Goal: Task Accomplishment & Management: Use online tool/utility

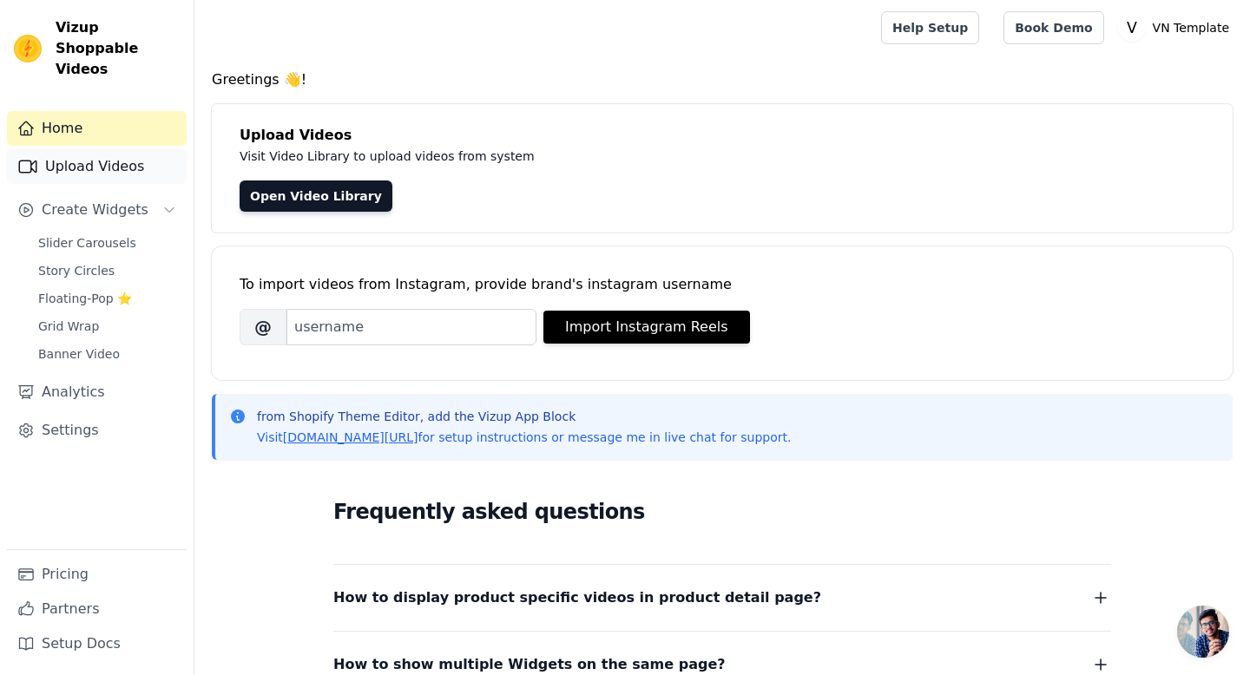
click at [115, 149] on link "Upload Videos" at bounding box center [97, 166] width 180 height 35
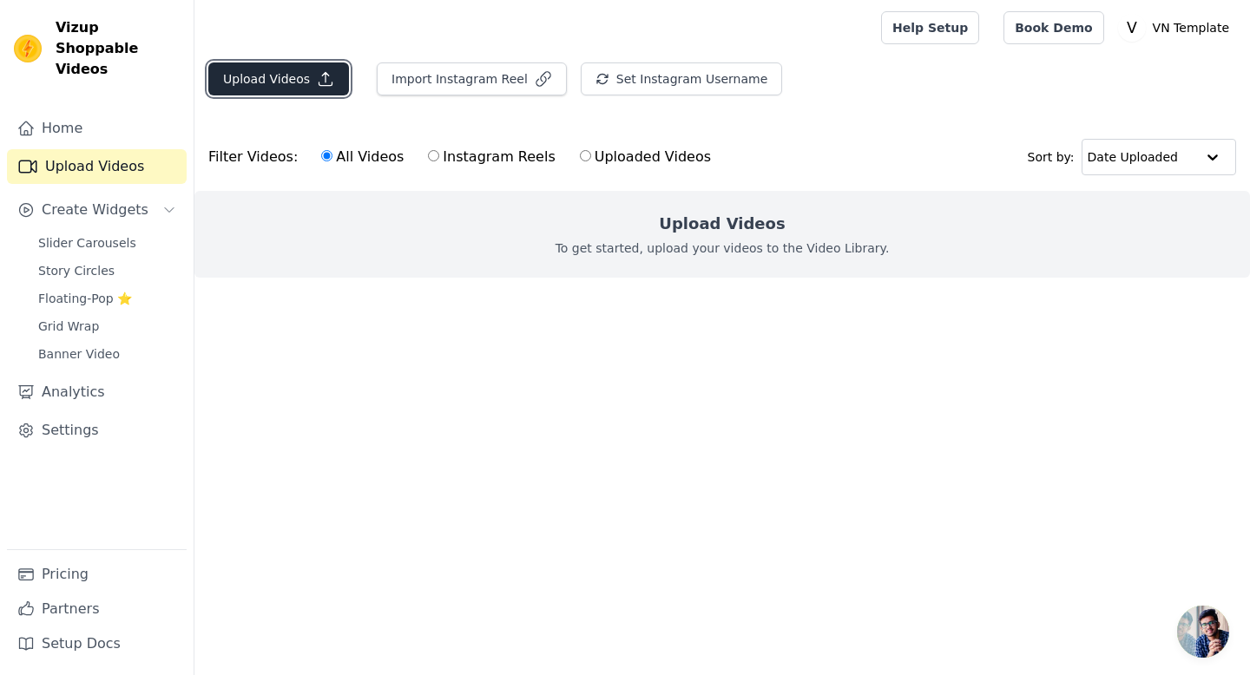
click at [312, 85] on button "Upload Videos" at bounding box center [278, 78] width 141 height 33
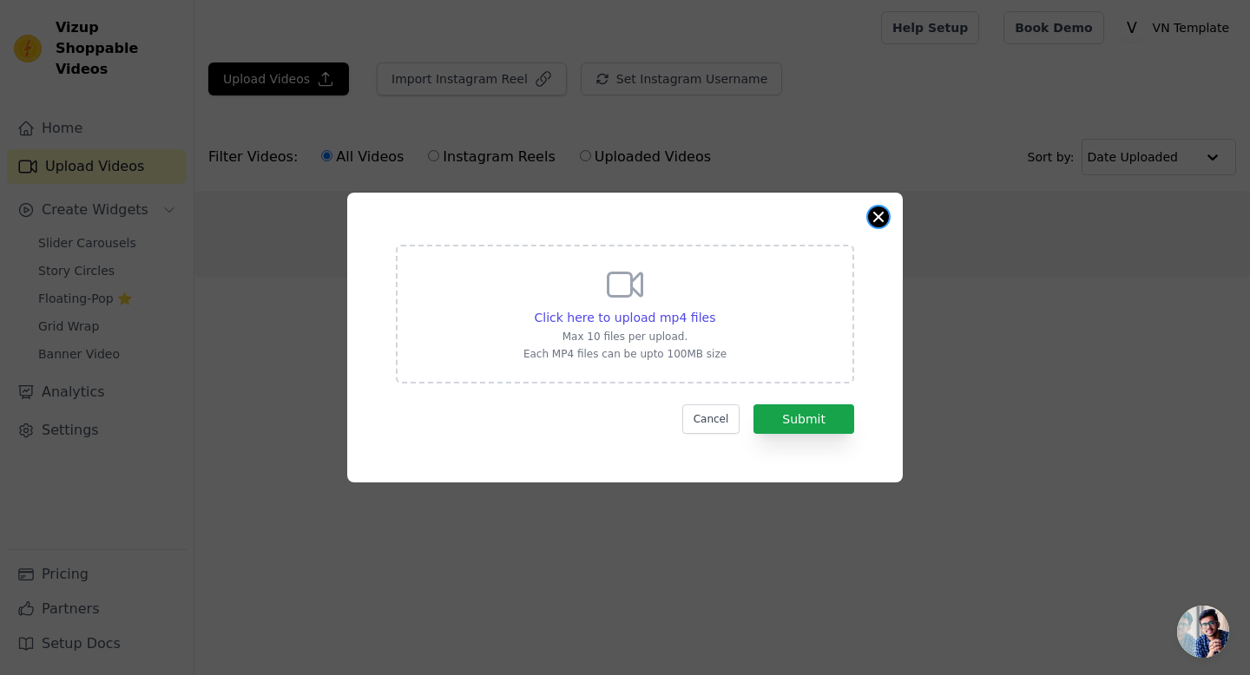
click at [878, 220] on button "Close modal" at bounding box center [878, 217] width 21 height 21
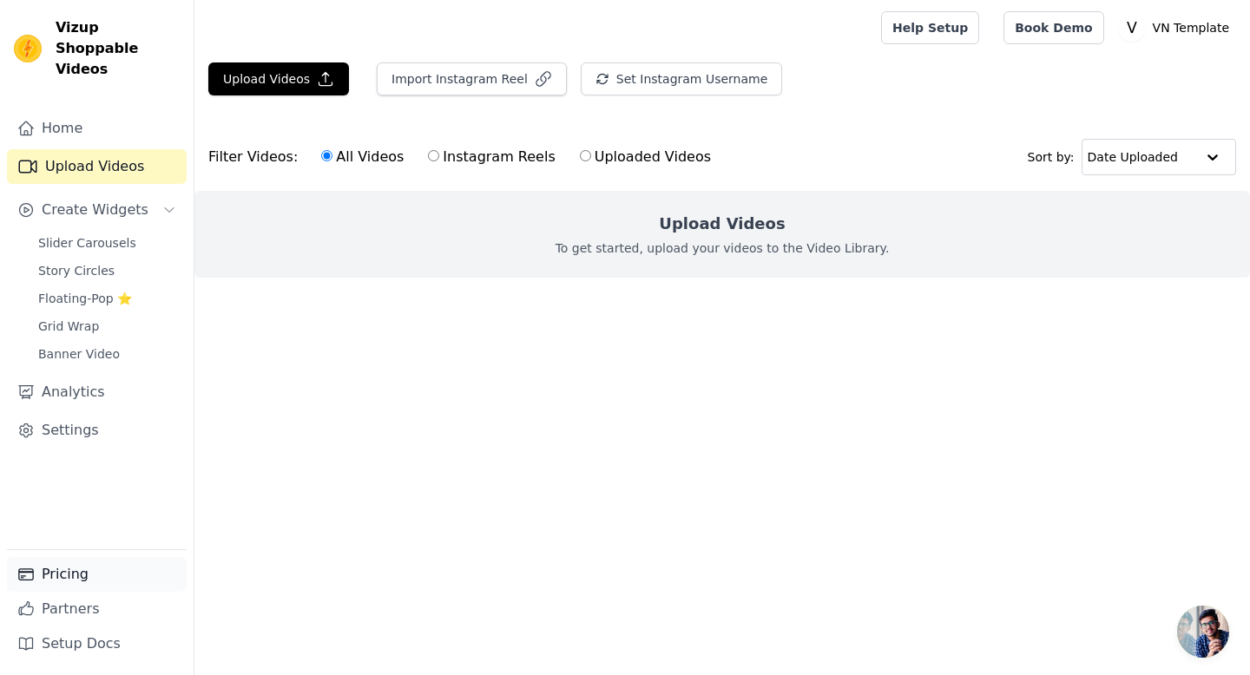
click at [65, 579] on link "Pricing" at bounding box center [97, 574] width 180 height 35
